Goal: Information Seeking & Learning: Find specific fact

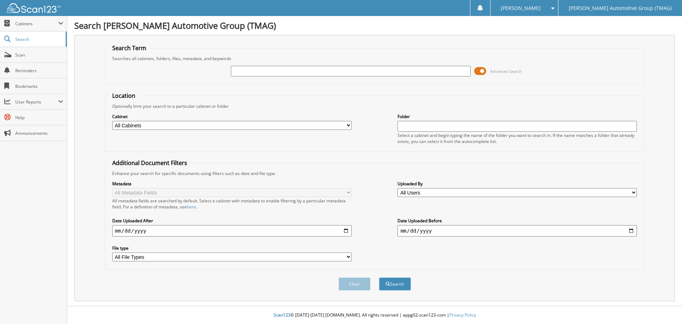
click at [239, 131] on div "Cabinet All Cabinets TMAG - BANK ANALYSIS STATEM... TMAG - BANK STATEMENTS TMAG…" at bounding box center [375, 128] width 532 height 39
click at [237, 127] on select "All Cabinets TMAG - BANK ANALYSIS STATEM... TMAG - BANK STATEMENTS TMAG - CHECK…" at bounding box center [232, 125] width 240 height 9
select select "47930"
click at [112, 121] on select "All Cabinets TMAG - BANK ANALYSIS STATEM... TMAG - BANK STATEMENTS TMAG - CHECK…" at bounding box center [232, 125] width 240 height 9
click at [400, 288] on button "Search" at bounding box center [395, 283] width 32 height 13
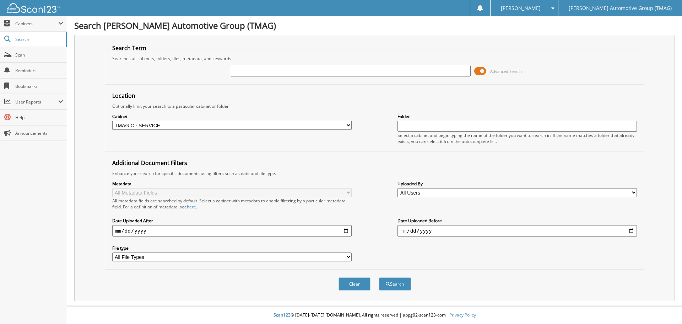
click at [319, 73] on input "text" at bounding box center [351, 71] width 240 height 11
type input "warranty"
click at [398, 285] on button "Search" at bounding box center [395, 283] width 32 height 13
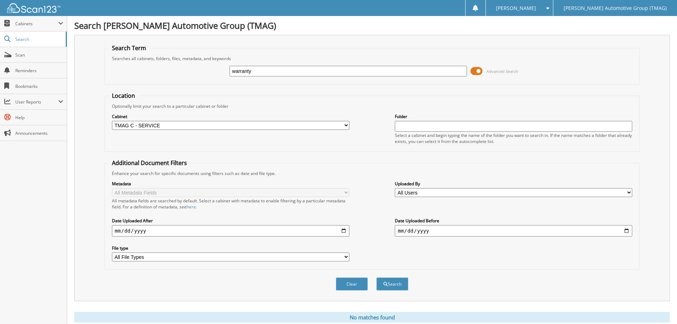
drag, startPoint x: 280, startPoint y: 73, endPoint x: 163, endPoint y: 70, distance: 117.0
click at [163, 70] on div "warranty Advanced Search" at bounding box center [371, 70] width 527 height 19
type input "serviec"
click at [376, 277] on button "Search" at bounding box center [392, 283] width 32 height 13
drag, startPoint x: 254, startPoint y: 68, endPoint x: 188, endPoint y: 58, distance: 67.1
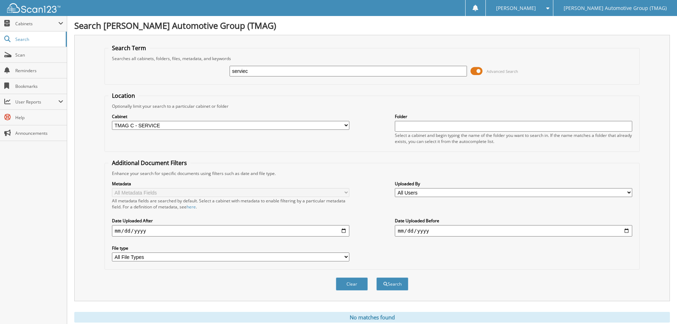
click at [188, 58] on fieldset "Search Term Searches all cabinets, folders, files, metadata, and keywords servi…" at bounding box center [371, 64] width 535 height 41
type input "service"
click at [385, 283] on span "submit" at bounding box center [385, 284] width 4 height 4
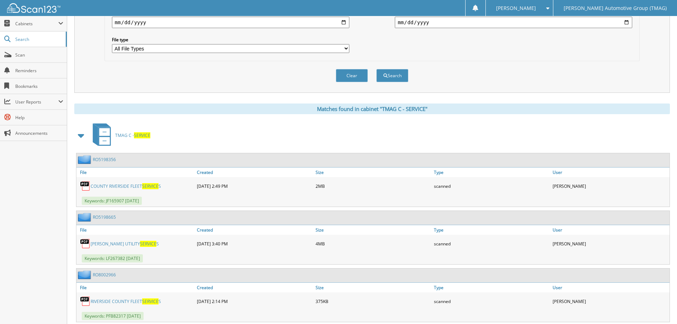
scroll to position [213, 0]
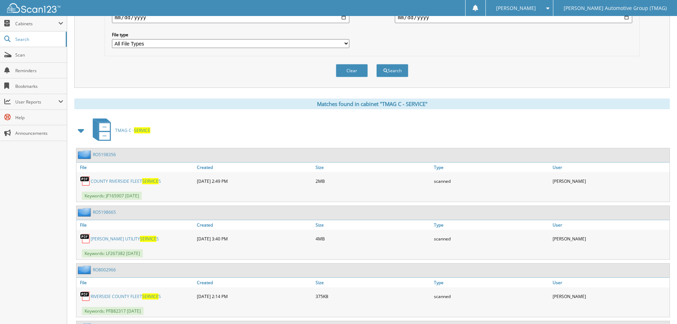
click at [125, 184] on link "COUNTY RIVERSIDE FLEET SERVICE S" at bounding box center [126, 181] width 70 height 6
click at [132, 181] on link "COUNTY RIVERSIDE FLEET SERVICE S" at bounding box center [126, 181] width 70 height 6
click at [105, 156] on link "RO5198356" at bounding box center [104, 154] width 23 height 6
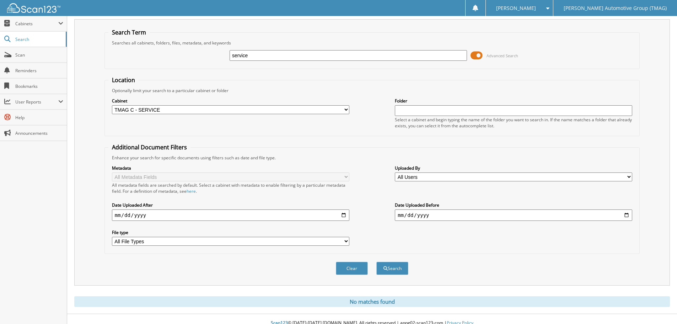
scroll to position [24, 0]
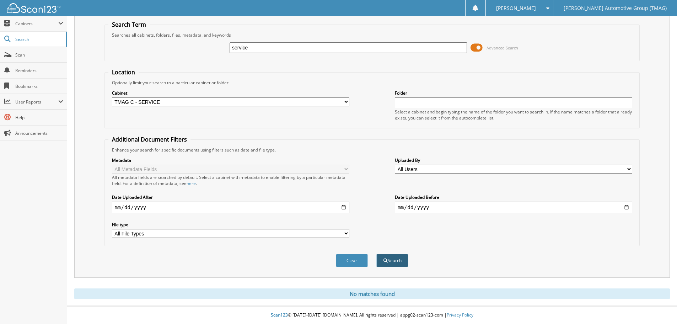
click at [389, 262] on button "Search" at bounding box center [392, 260] width 32 height 13
